Goal: Task Accomplishment & Management: Manage account settings

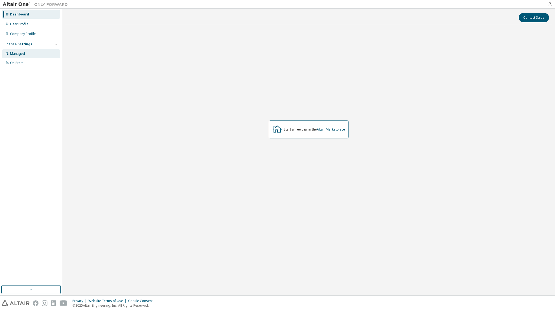
click at [21, 55] on div "Managed" at bounding box center [17, 54] width 15 height 4
click at [20, 56] on div "Managed" at bounding box center [31, 53] width 58 height 9
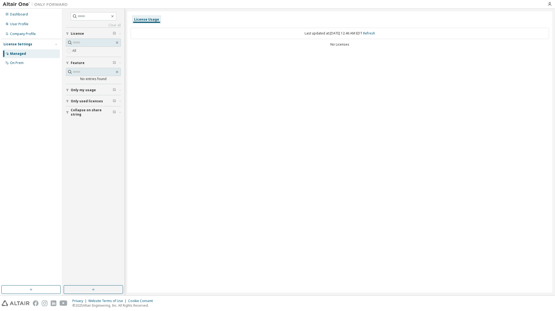
click at [92, 86] on button "Only my usage" at bounding box center [93, 90] width 55 height 12
click at [82, 115] on span "Only used licenses" at bounding box center [87, 117] width 32 height 4
click at [39, 26] on div "User Profile" at bounding box center [31, 24] width 58 height 9
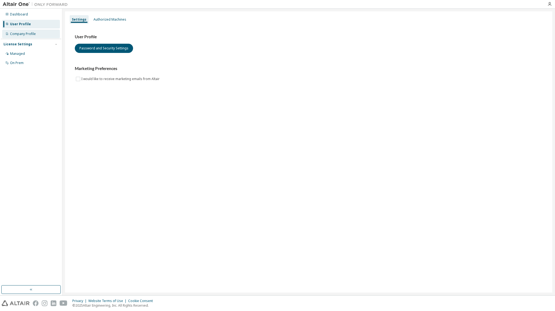
click at [36, 32] on div "Company Profile" at bounding box center [31, 34] width 58 height 9
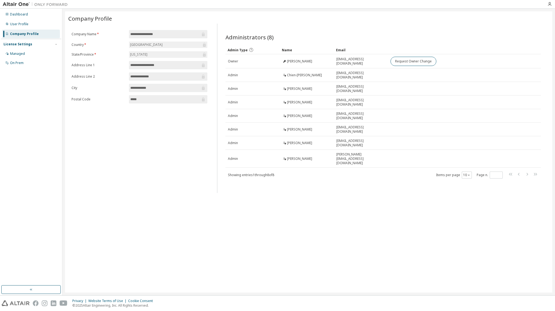
click at [26, 42] on div "License Settings" at bounding box center [31, 44] width 55 height 5
click at [32, 46] on div "License Settings" at bounding box center [31, 44] width 55 height 5
click at [25, 55] on div "Managed" at bounding box center [31, 53] width 58 height 9
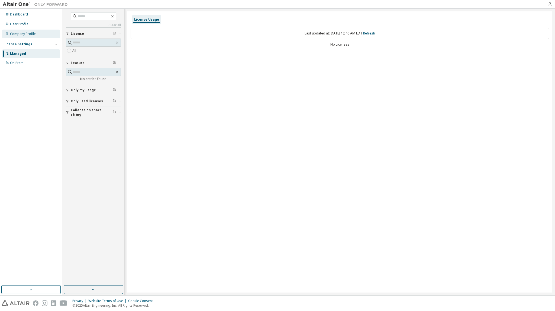
click at [39, 36] on div "Company Profile" at bounding box center [31, 34] width 58 height 9
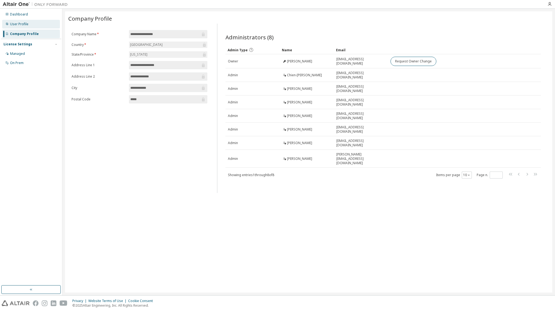
click at [22, 24] on div "User Profile" at bounding box center [19, 24] width 18 height 4
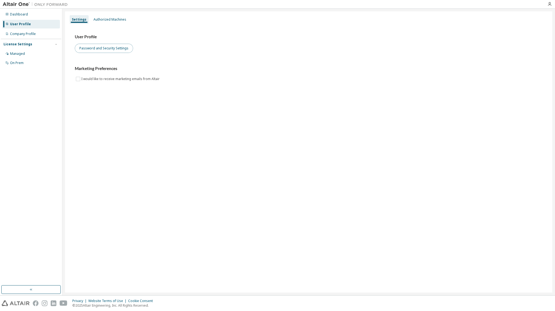
click at [95, 47] on button "Password and Security Settings" at bounding box center [104, 48] width 58 height 9
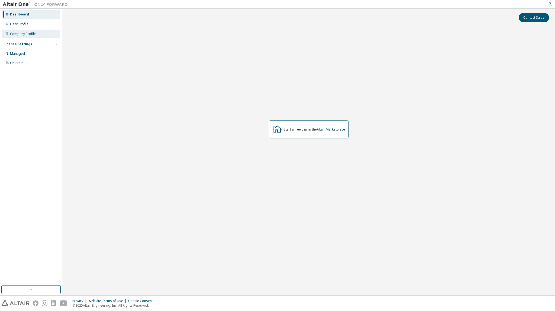
click at [24, 33] on div "Company Profile" at bounding box center [23, 34] width 26 height 4
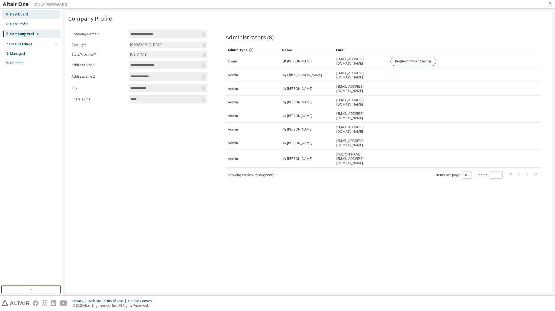
click at [32, 15] on div "Dashboard" at bounding box center [31, 14] width 58 height 9
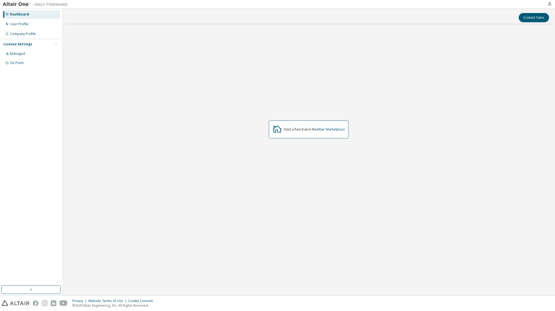
click at [21, 28] on div "Dashboard User Profile Company Profile License Settings Managed On Prem" at bounding box center [31, 38] width 60 height 58
click at [23, 24] on div "User Profile" at bounding box center [19, 24] width 18 height 4
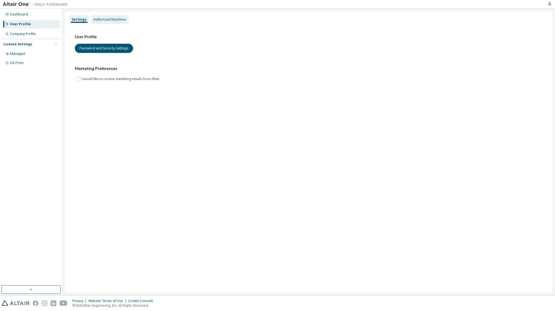
click at [114, 21] on div "Authorized Machines" at bounding box center [110, 19] width 33 height 4
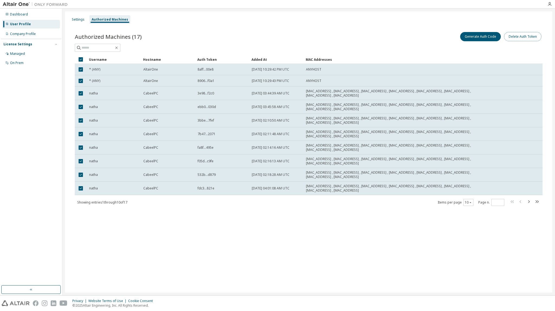
click at [534, 37] on button "Delete Auth Token" at bounding box center [522, 36] width 37 height 9
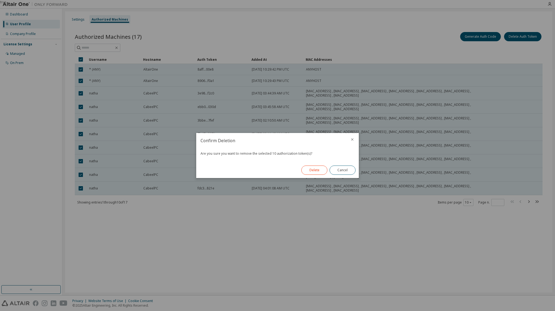
click at [320, 171] on button "Delete" at bounding box center [314, 169] width 26 height 9
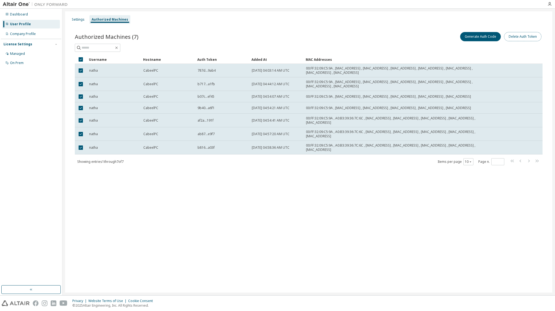
click at [519, 33] on button "Delete Auth Token" at bounding box center [522, 36] width 37 height 9
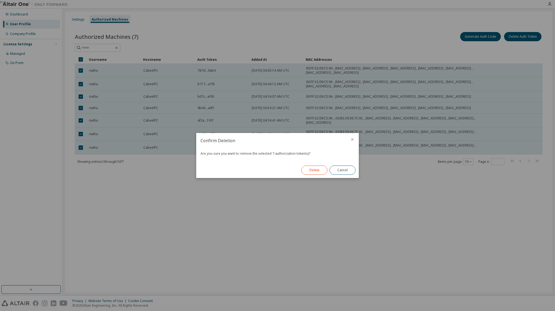
click at [310, 168] on button "Delete" at bounding box center [314, 169] width 26 height 9
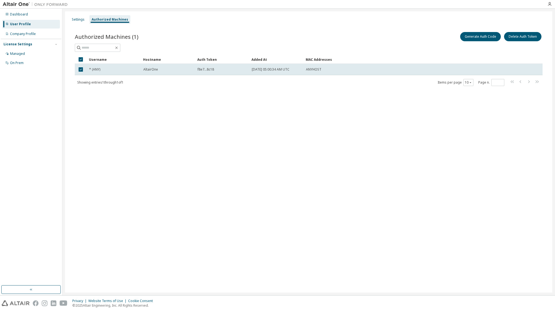
click at [275, 110] on div "Settings Authorized Machines Authorized Machines (1) Generate Auth Code Delete …" at bounding box center [308, 151] width 487 height 281
click at [487, 36] on button "Generate Auth Code" at bounding box center [480, 36] width 41 height 9
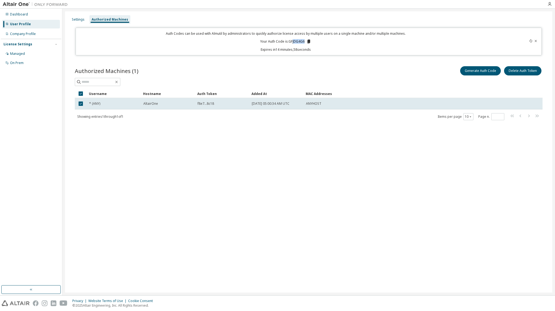
drag, startPoint x: 304, startPoint y: 41, endPoint x: 293, endPoint y: 40, distance: 11.4
click at [293, 40] on p "Your Auth Code is: GFJDG4G6" at bounding box center [285, 41] width 51 height 5
click at [299, 41] on p "Your Auth Code is: GFJDG4G6" at bounding box center [285, 41] width 51 height 5
click at [308, 41] on icon at bounding box center [308, 42] width 3 height 4
drag, startPoint x: 130, startPoint y: 176, endPoint x: 184, endPoint y: 148, distance: 60.4
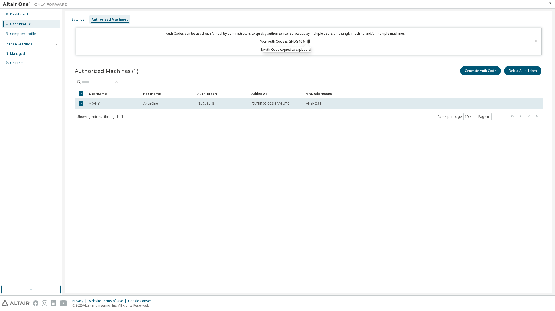
click at [130, 176] on div "Settings Authorized Machines Auth Codes can be used with Almutil by administrat…" at bounding box center [308, 151] width 487 height 281
click at [396, 59] on div "Authorized Machines (1) Generate Auth Code Delete Auth Token Clear Load Save Sa…" at bounding box center [308, 97] width 481 height 76
click at [487, 73] on button "Generate Auth Code" at bounding box center [480, 70] width 41 height 9
click at [531, 40] on icon at bounding box center [531, 40] width 2 height 3
click at [535, 41] on icon at bounding box center [535, 40] width 3 height 3
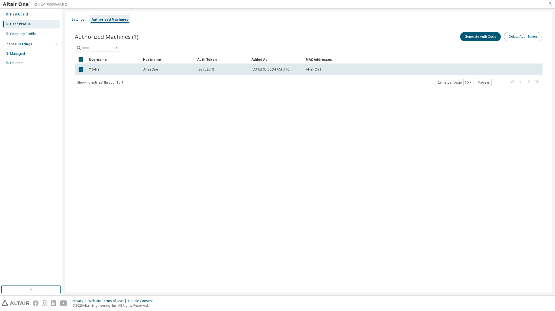
click at [529, 34] on button "Delete Auth Token" at bounding box center [522, 36] width 37 height 9
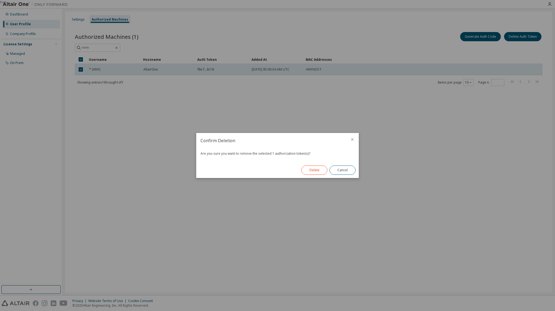
click at [311, 169] on button "Delete" at bounding box center [314, 169] width 26 height 9
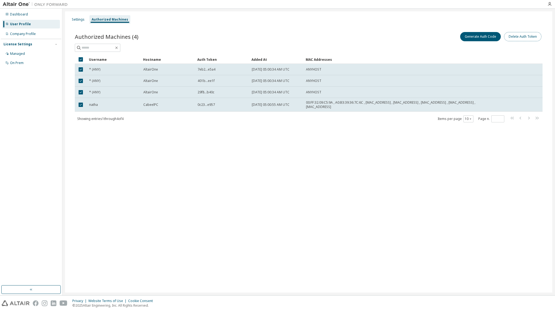
click at [527, 36] on button "Delete Auth Token" at bounding box center [522, 36] width 37 height 9
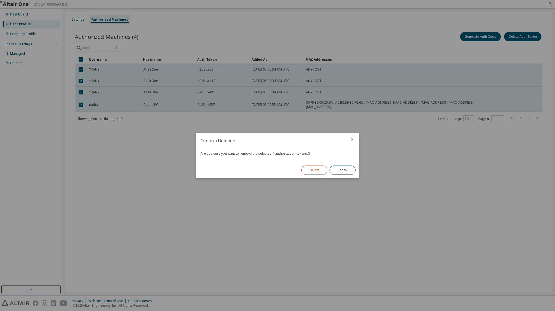
click at [317, 170] on button "Delete" at bounding box center [314, 169] width 26 height 9
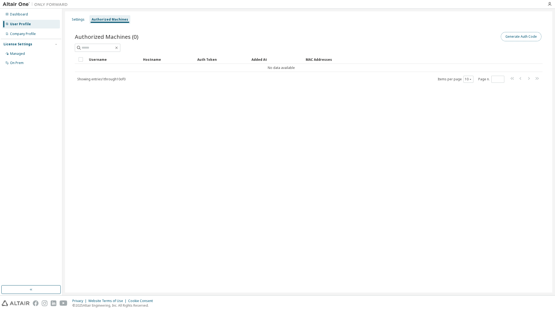
click at [509, 36] on button "Generate Auth Code" at bounding box center [521, 36] width 41 height 9
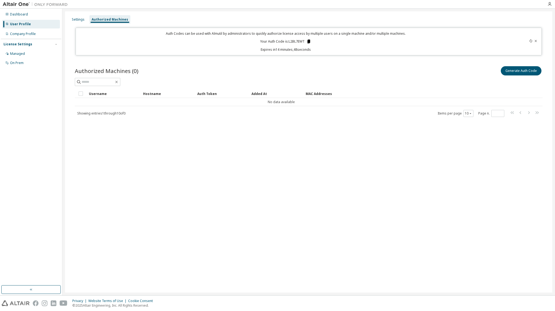
click at [310, 40] on icon at bounding box center [308, 42] width 3 height 4
drag, startPoint x: 452, startPoint y: 176, endPoint x: 449, endPoint y: 175, distance: 3.1
click at [452, 176] on div "Settings Authorized Machines Auth Codes can be used with Almutil by administrat…" at bounding box center [308, 151] width 487 height 281
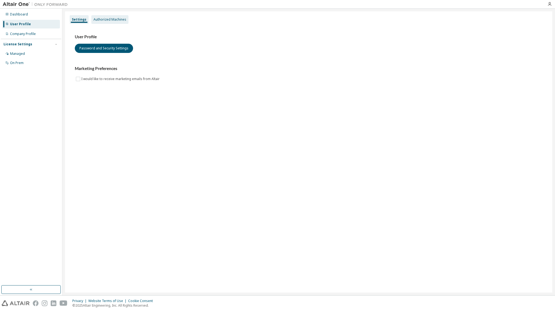
click at [103, 19] on div "Authorized Machines" at bounding box center [110, 19] width 33 height 4
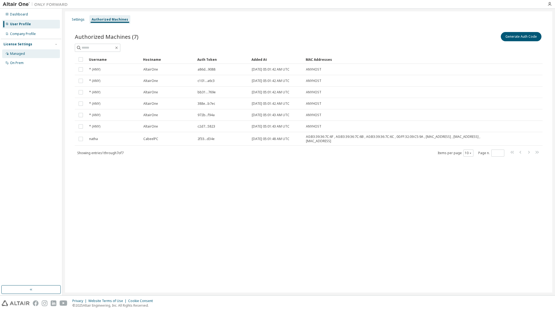
click at [17, 52] on div "Managed" at bounding box center [17, 54] width 15 height 4
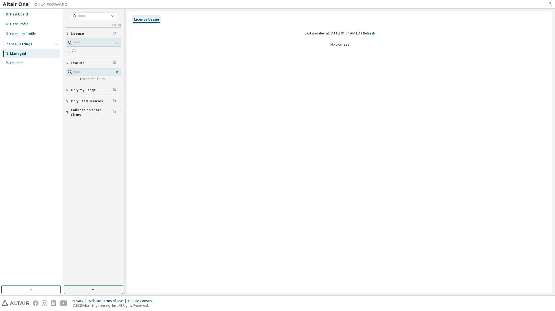
click at [27, 28] on div "Dashboard User Profile Company Profile License Settings Managed On Prem" at bounding box center [31, 38] width 60 height 58
click at [27, 33] on div "Company Profile" at bounding box center [23, 34] width 26 height 4
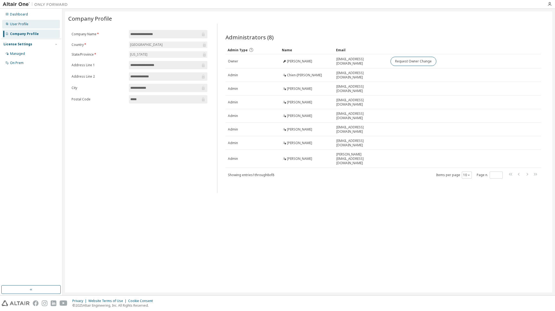
click at [25, 23] on div "User Profile" at bounding box center [19, 24] width 18 height 4
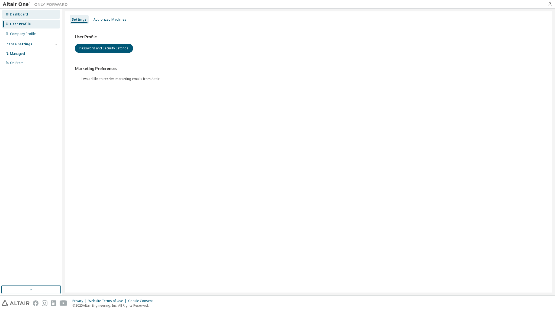
click at [31, 14] on div "Dashboard" at bounding box center [31, 14] width 58 height 9
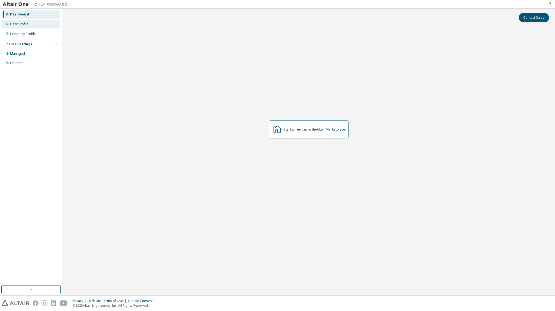
click at [18, 22] on div "User Profile" at bounding box center [31, 24] width 58 height 9
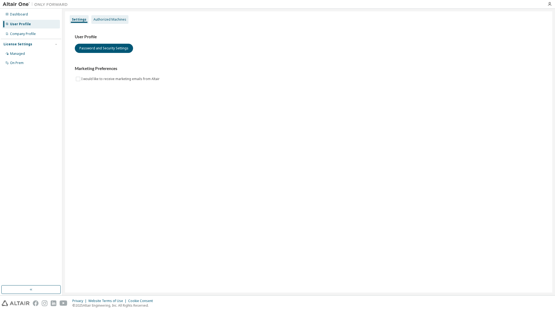
click at [102, 20] on div "Authorized Machines" at bounding box center [110, 19] width 33 height 4
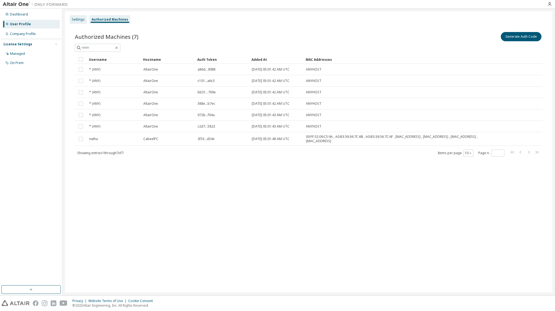
click at [75, 19] on div "Settings" at bounding box center [78, 19] width 13 height 4
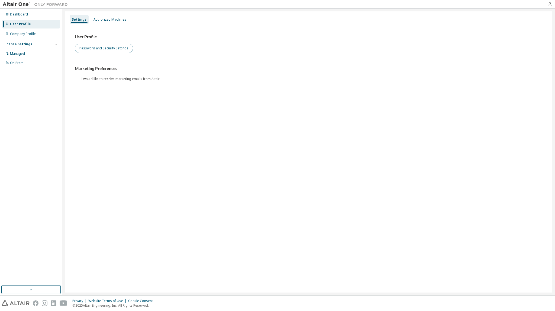
click at [98, 47] on button "Password and Security Settings" at bounding box center [104, 48] width 58 height 9
click at [33, 34] on div "Company Profile" at bounding box center [23, 34] width 26 height 4
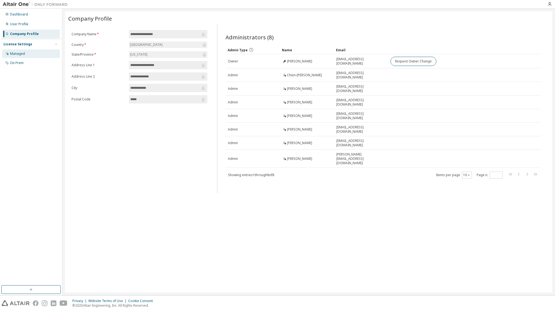
click at [22, 52] on div "Managed" at bounding box center [17, 54] width 15 height 4
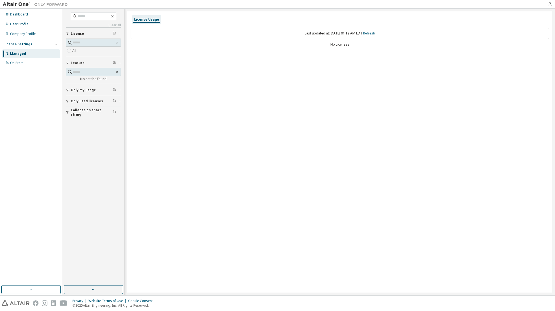
click at [375, 34] on link "Refresh" at bounding box center [369, 33] width 12 height 5
click at [25, 26] on div "User Profile" at bounding box center [31, 24] width 58 height 9
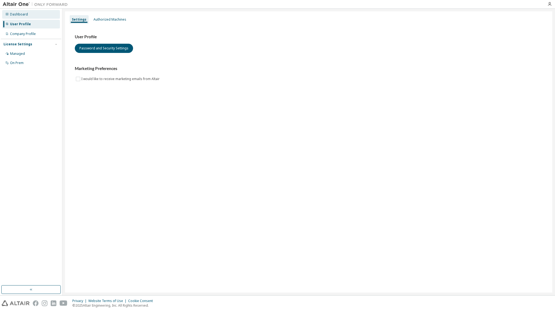
click at [24, 15] on div "Dashboard" at bounding box center [19, 14] width 18 height 4
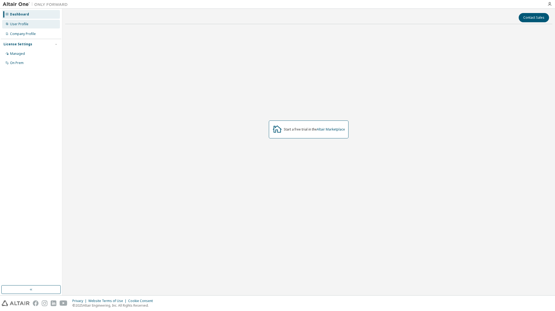
click at [36, 24] on div "User Profile" at bounding box center [31, 24] width 58 height 9
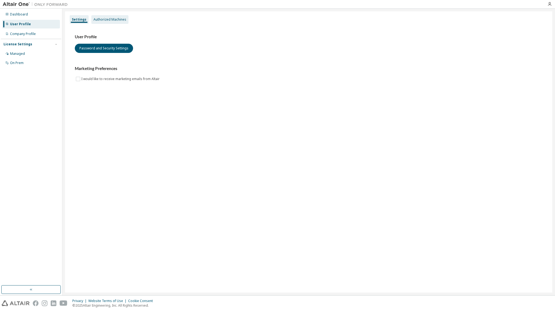
click at [120, 20] on div "Authorized Machines" at bounding box center [110, 19] width 33 height 4
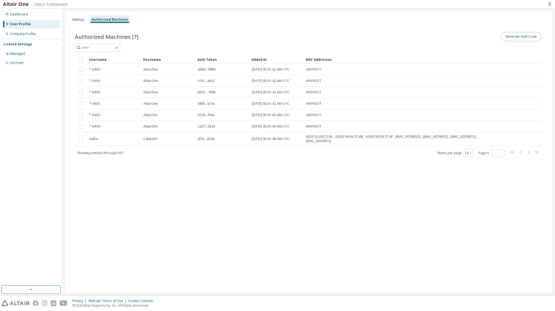
click at [535, 37] on button "Generate Auth Code" at bounding box center [521, 36] width 41 height 9
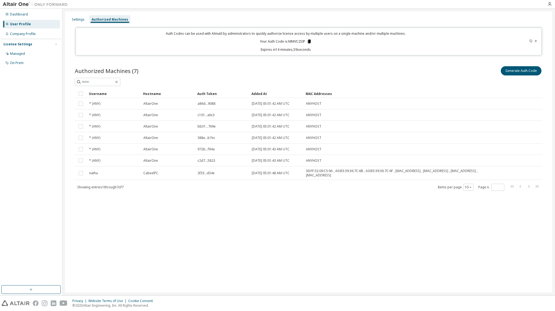
click at [309, 40] on icon at bounding box center [309, 42] width 3 height 4
click at [30, 46] on div "License Settings" at bounding box center [31, 44] width 55 height 5
click at [32, 34] on div "Company Profile" at bounding box center [23, 34] width 26 height 4
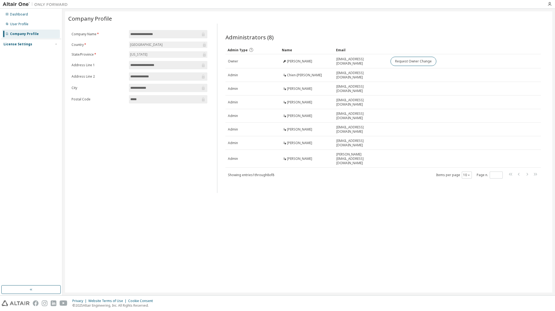
click at [20, 44] on div "License Settings" at bounding box center [18, 44] width 29 height 4
click at [15, 55] on div "Managed" at bounding box center [17, 54] width 15 height 4
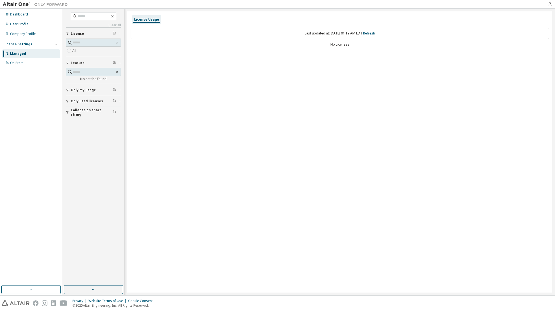
click at [86, 93] on button "Only my usage" at bounding box center [93, 90] width 55 height 12
click at [87, 113] on button "Only used licenses" at bounding box center [93, 117] width 55 height 12
click at [94, 144] on span "Collapse on share string" at bounding box center [92, 143] width 42 height 9
